Goal: Task Accomplishment & Management: Manage account settings

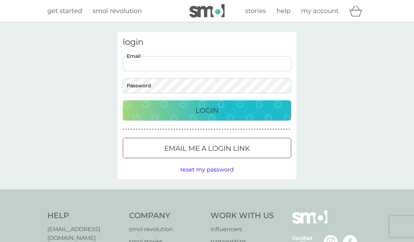
type input "[EMAIL_ADDRESS][DOMAIN_NAME]"
click at [207, 110] on button "Login" at bounding box center [207, 110] width 168 height 20
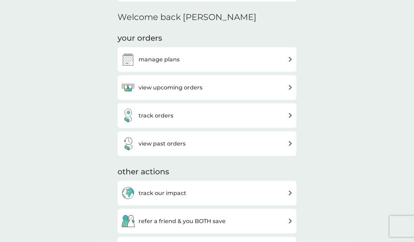
scroll to position [204, 0]
click at [265, 143] on div "view past orders" at bounding box center [207, 144] width 172 height 14
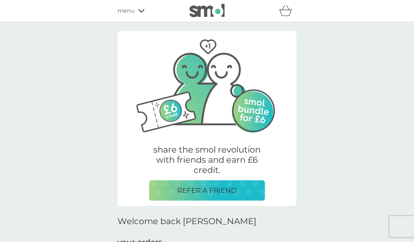
scroll to position [234, 0]
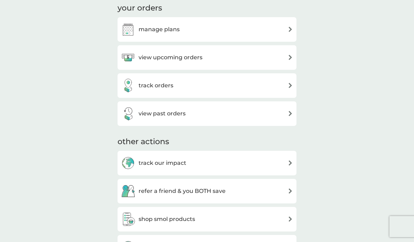
click at [200, 53] on h3 "view upcoming orders" at bounding box center [171, 57] width 64 height 9
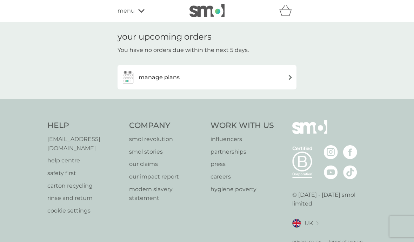
click at [210, 77] on div "manage plans" at bounding box center [207, 77] width 172 height 14
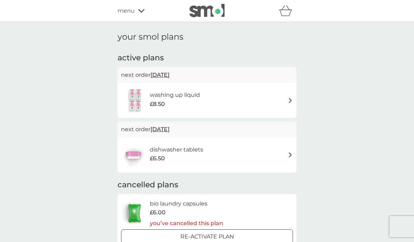
click at [291, 99] on img at bounding box center [290, 100] width 5 height 5
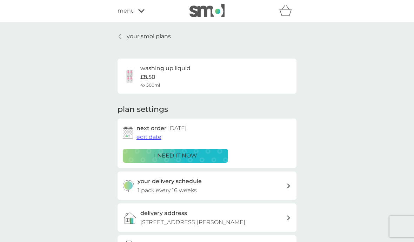
click at [211, 153] on div "i need it now" at bounding box center [175, 155] width 96 height 9
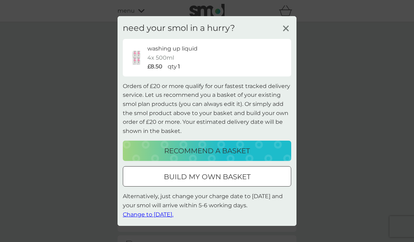
click at [167, 214] on span "Change to tomorrow." at bounding box center [148, 214] width 51 height 7
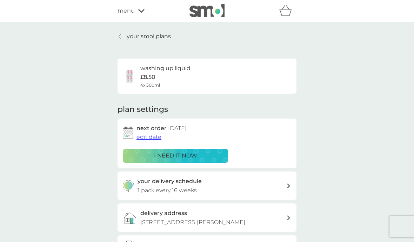
click at [149, 139] on span "edit date" at bounding box center [148, 137] width 25 height 7
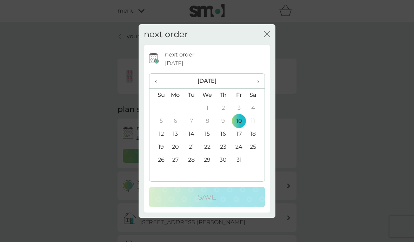
click at [210, 135] on td "15" at bounding box center [207, 134] width 16 height 13
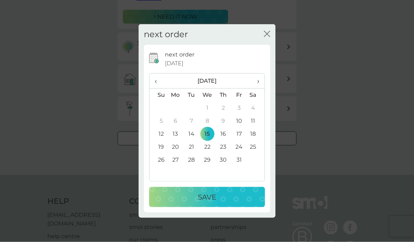
scroll to position [144, 0]
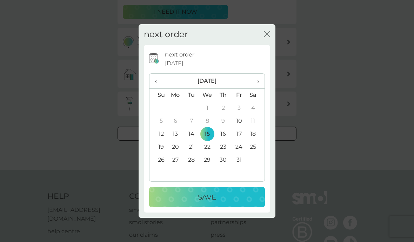
click at [213, 207] on button "Save" at bounding box center [207, 197] width 116 height 20
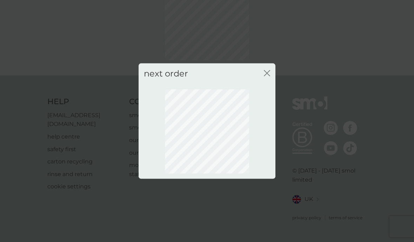
scroll to position [21, 0]
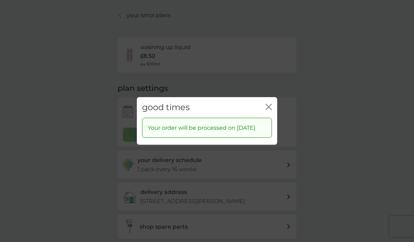
click at [268, 110] on icon "close" at bounding box center [268, 107] width 6 height 6
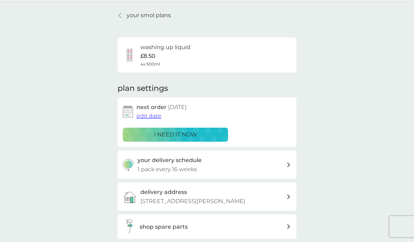
click at [154, 117] on span "edit date" at bounding box center [148, 116] width 25 height 7
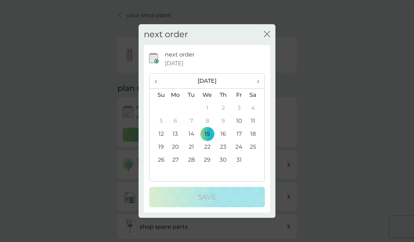
click at [175, 141] on td "13" at bounding box center [175, 134] width 16 height 13
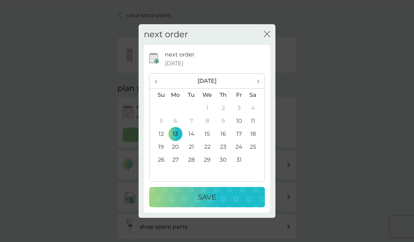
click at [231, 203] on div "Save" at bounding box center [207, 196] width 102 height 11
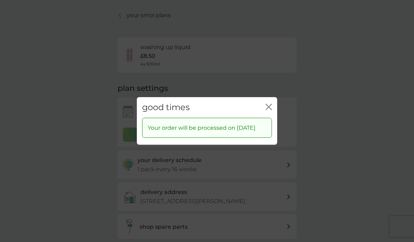
click at [266, 110] on icon "close" at bounding box center [268, 107] width 6 height 6
